Goal: Entertainment & Leisure: Consume media (video, audio)

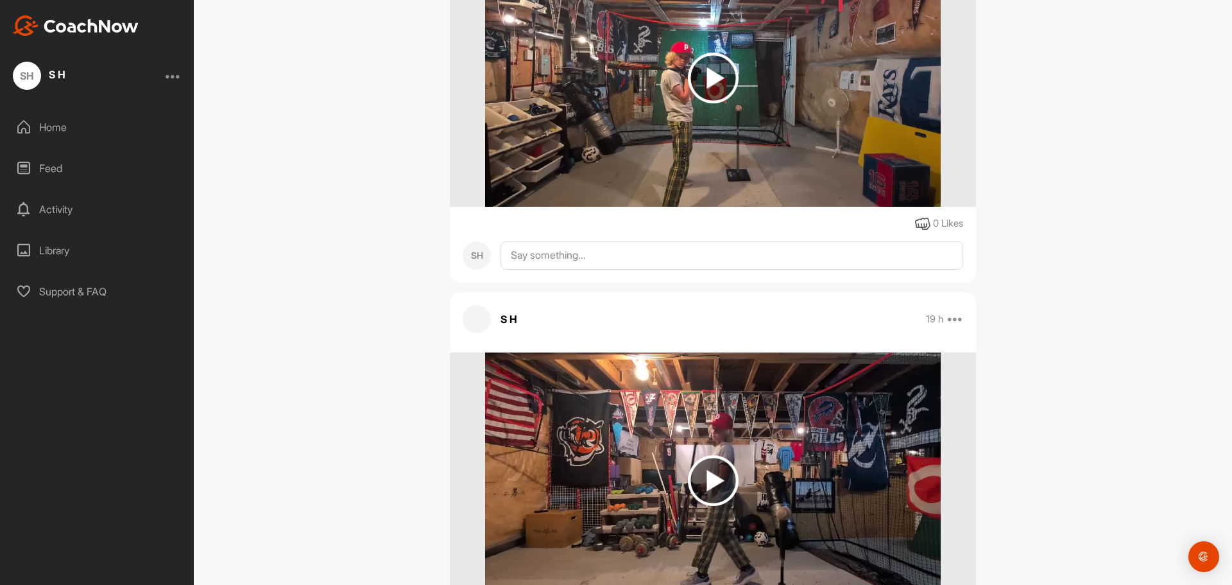
scroll to position [321, 0]
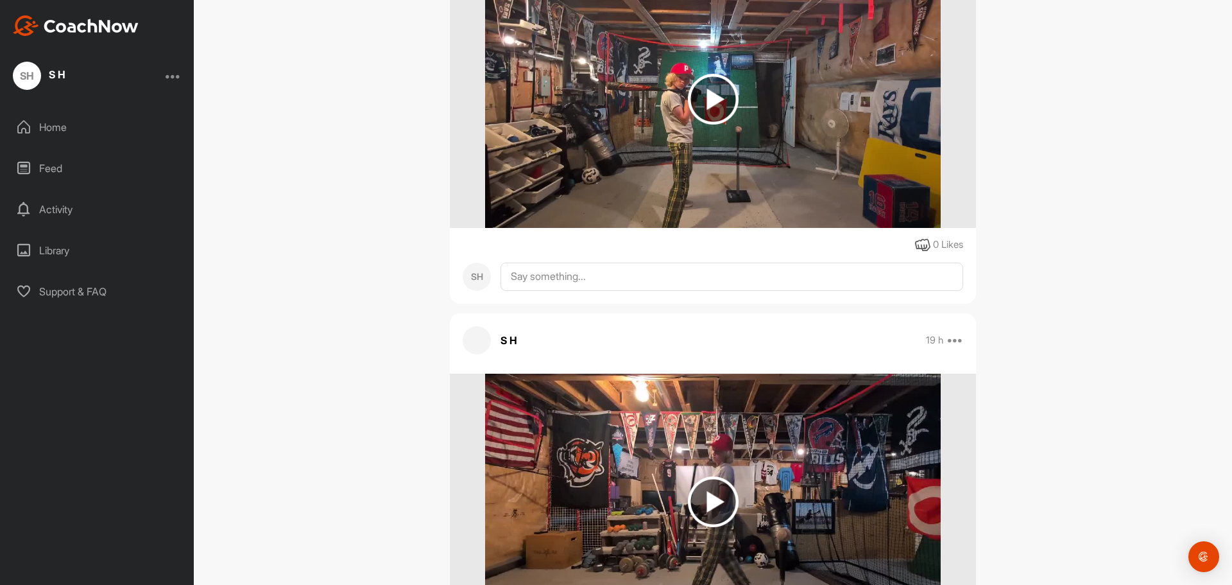
click at [704, 102] on img at bounding box center [713, 99] width 51 height 51
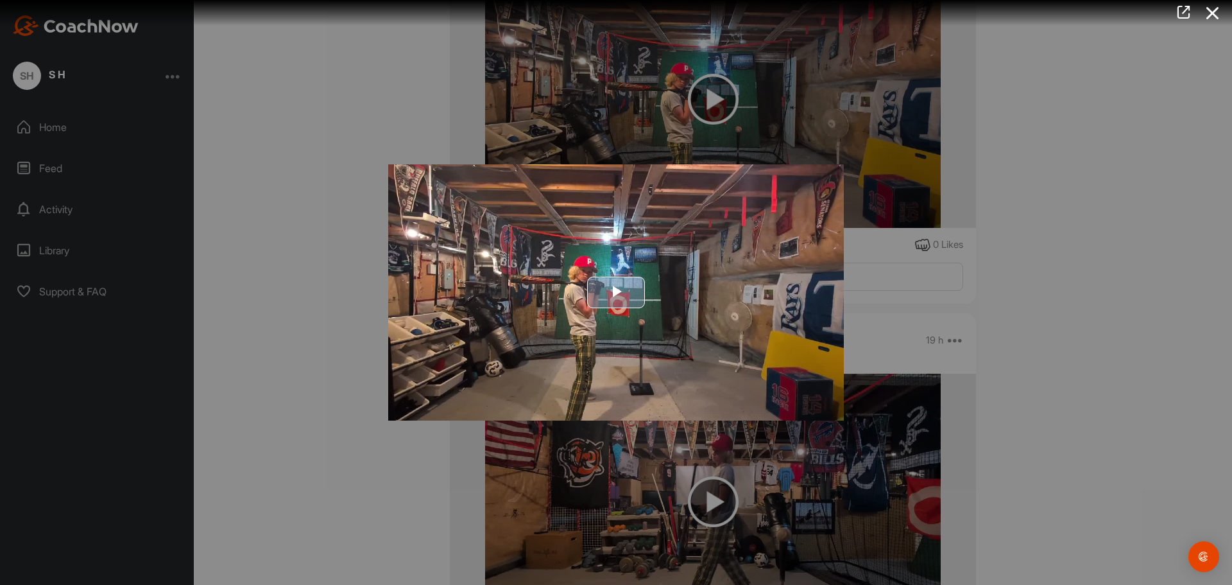
click at [616, 292] on span "Video Player" at bounding box center [616, 292] width 0 height 0
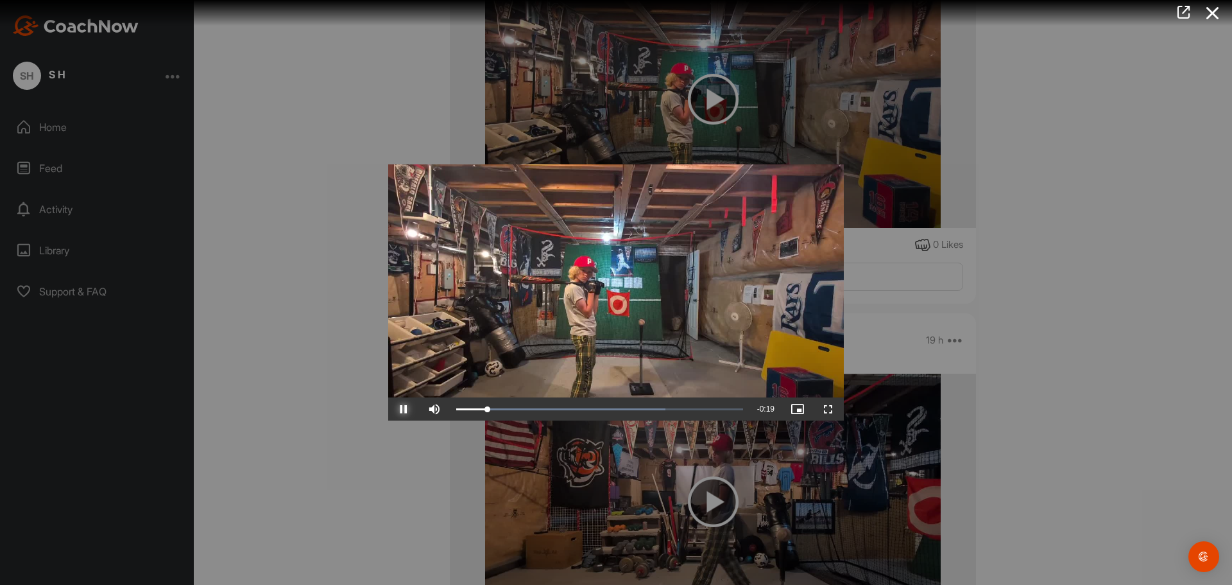
click at [406, 409] on span "Video Player" at bounding box center [403, 409] width 31 height 0
click at [618, 329] on video "Video Player" at bounding box center [616, 292] width 456 height 257
click at [640, 406] on div "Loaded : 76.44% 0:13 0:13" at bounding box center [600, 408] width 300 height 23
click at [546, 410] on div "Loaded : 100.00% 0:06 0:06" at bounding box center [599, 409] width 287 height 4
click at [404, 409] on span "Video Player" at bounding box center [403, 409] width 31 height 0
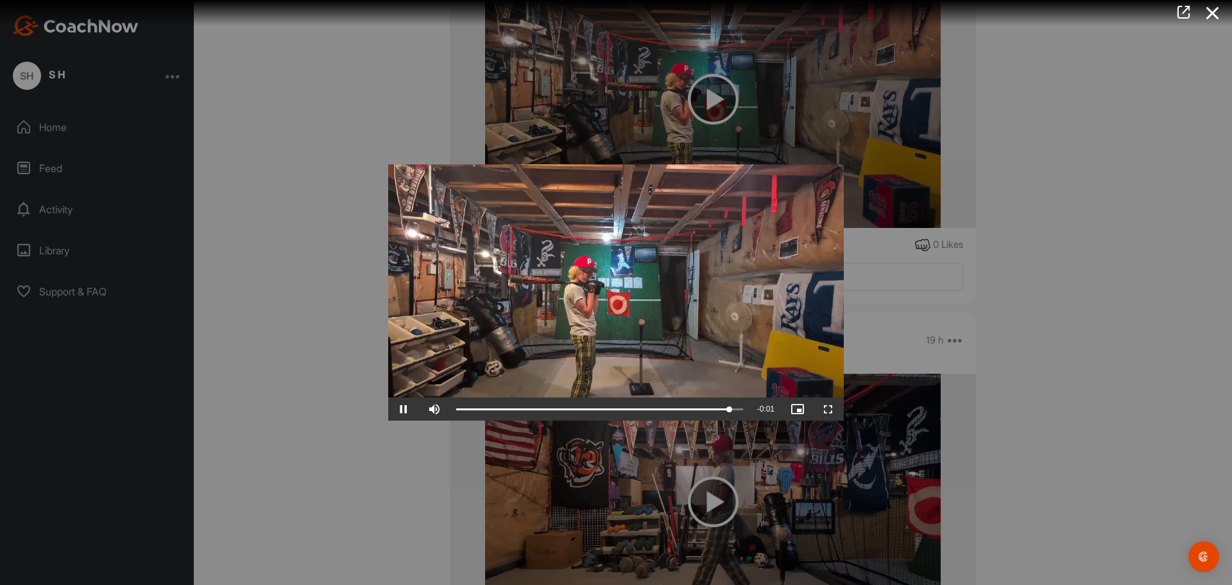
click at [1194, 229] on div at bounding box center [616, 292] width 1232 height 585
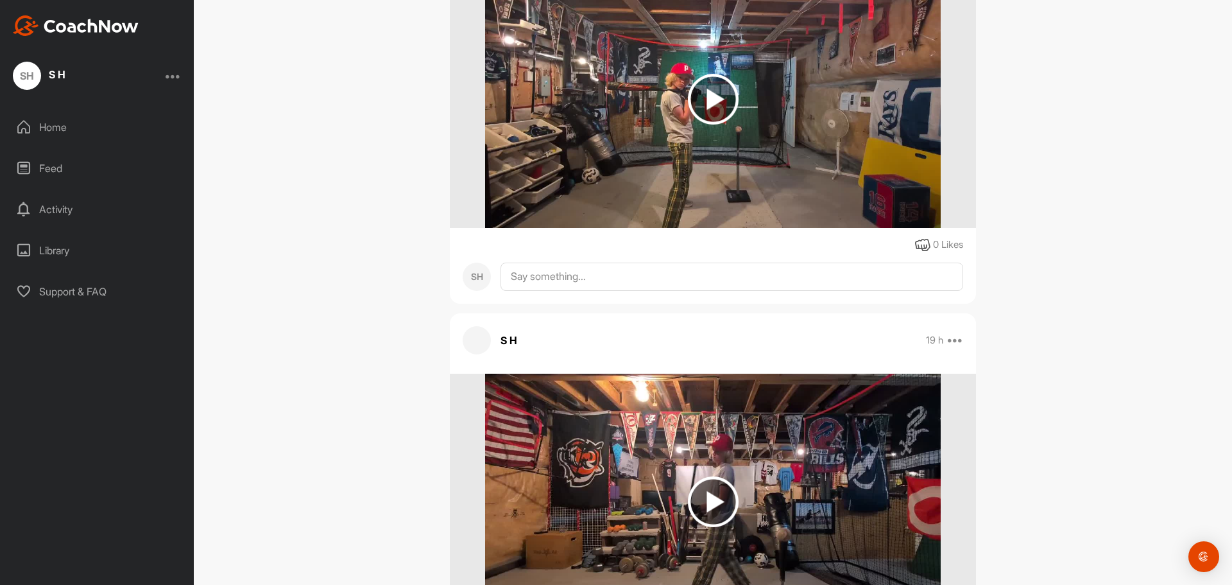
click at [708, 479] on img at bounding box center [713, 501] width 51 height 51
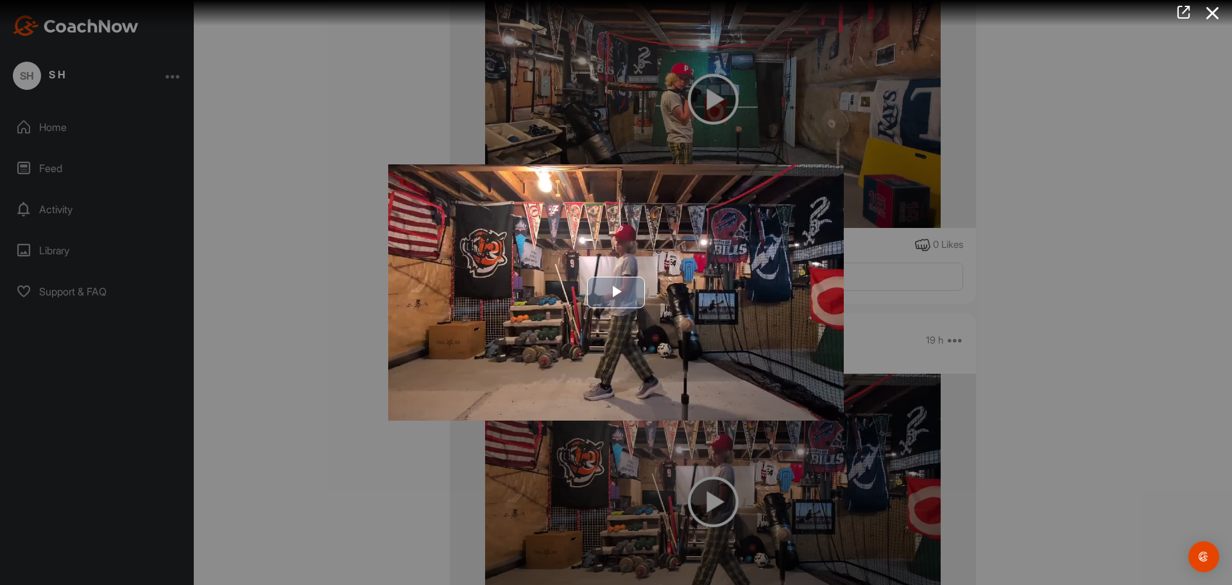
click at [616, 292] on span "Video Player" at bounding box center [616, 292] width 0 height 0
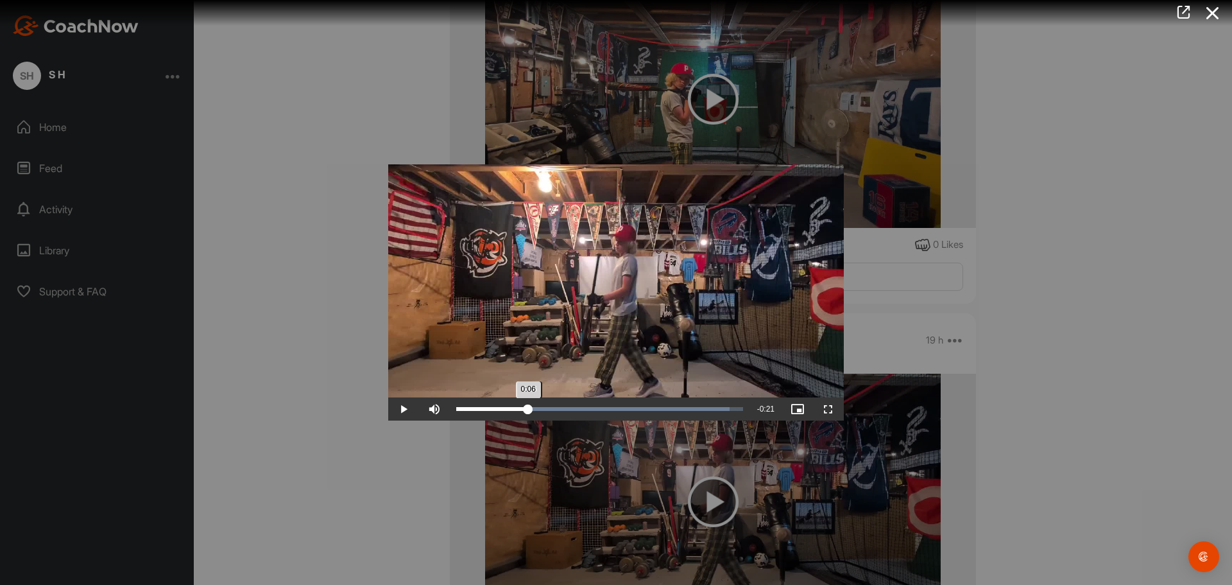
click at [528, 409] on div "0:06" at bounding box center [492, 409] width 72 height 4
click at [623, 407] on div "Loaded : 95.38% 0:15 0:10" at bounding box center [599, 409] width 287 height 4
click at [662, 410] on div "0:19" at bounding box center [662, 409] width 1 height 4
click at [696, 409] on div "Loaded : 100.00% 0:22 0:22" at bounding box center [599, 409] width 287 height 4
click at [1093, 289] on div at bounding box center [616, 292] width 1232 height 585
